Goal: Transaction & Acquisition: Download file/media

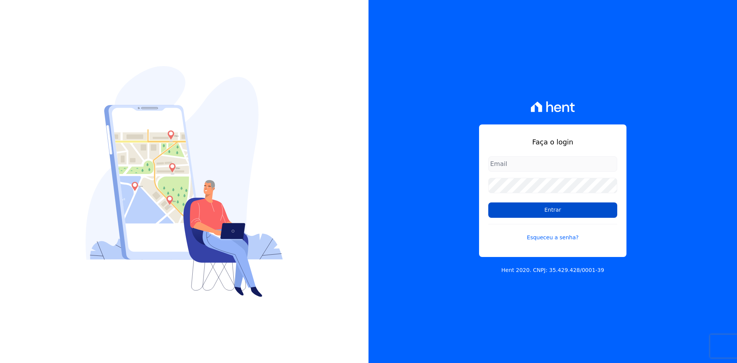
type input "[EMAIL_ADDRESS][DOMAIN_NAME]"
click at [564, 209] on input "Entrar" at bounding box center [552, 209] width 129 height 15
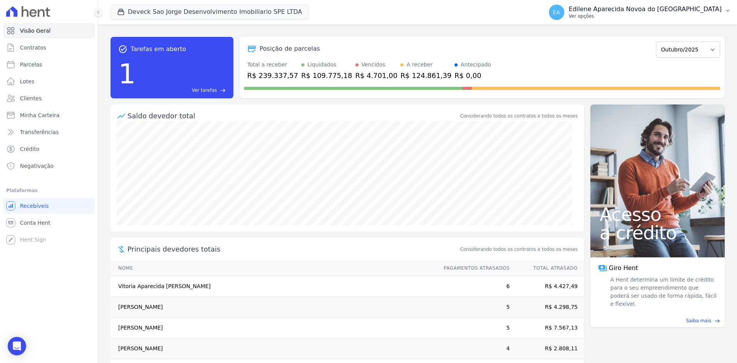
click at [621, 17] on p "Ver opções" at bounding box center [645, 16] width 153 height 6
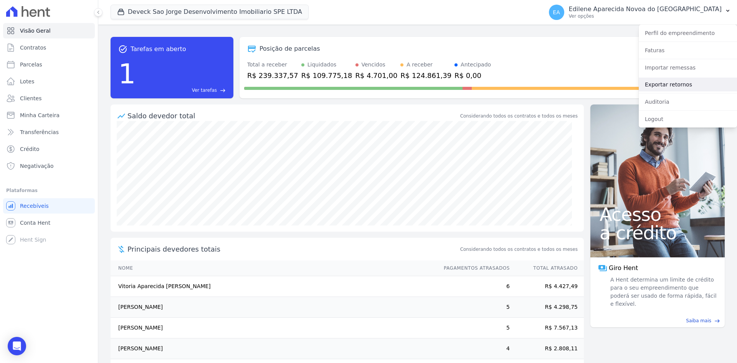
click at [662, 84] on link "Exportar retornos" at bounding box center [688, 85] width 98 height 14
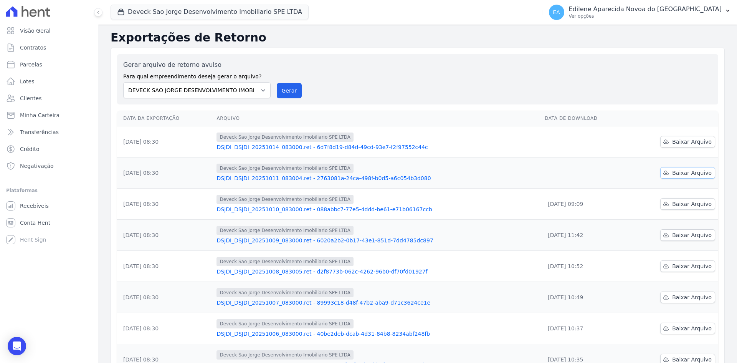
click at [688, 174] on span "Baixar Arquivo" at bounding box center [692, 173] width 40 height 8
click at [684, 139] on span "Baixar Arquivo" at bounding box center [692, 142] width 40 height 8
